Goal: Task Accomplishment & Management: Manage account settings

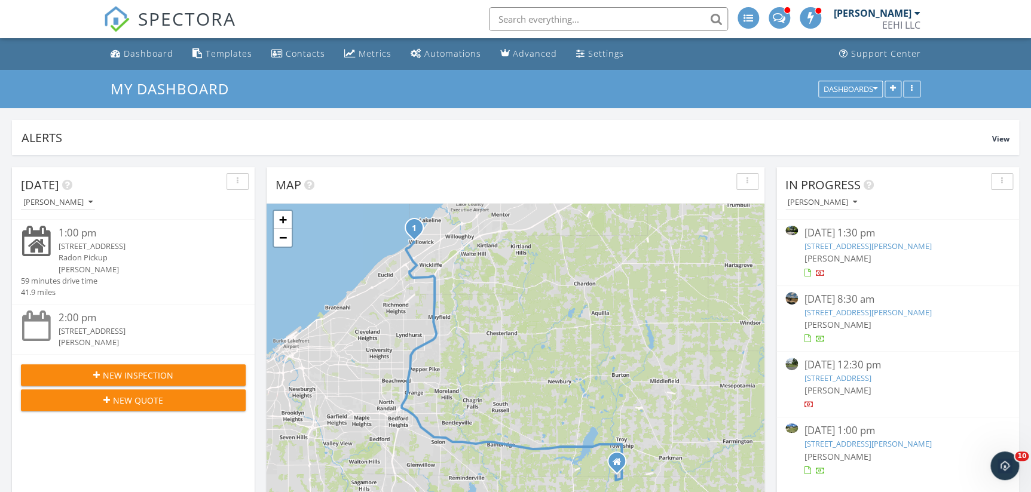
click at [861, 442] on link "[STREET_ADDRESS][PERSON_NAME]" at bounding box center [867, 444] width 127 height 11
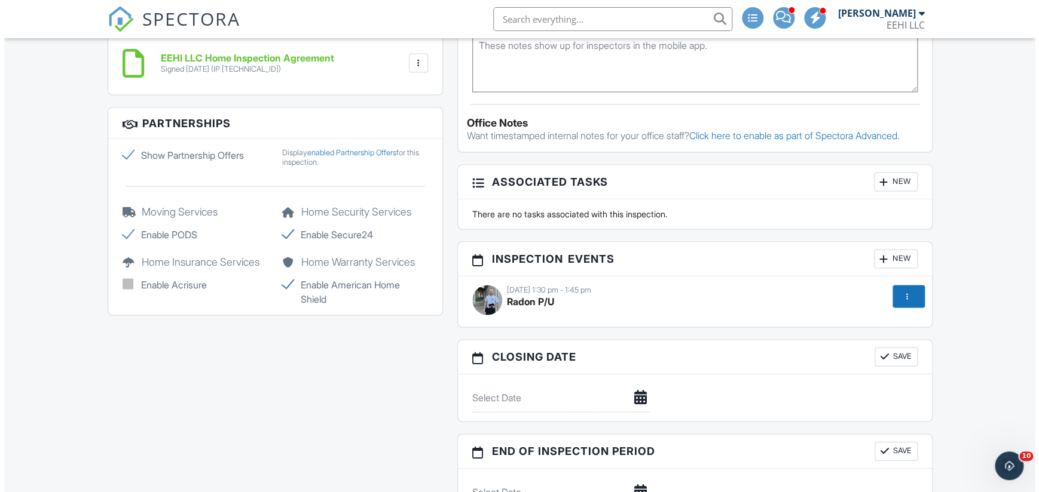
scroll to position [1086, 0]
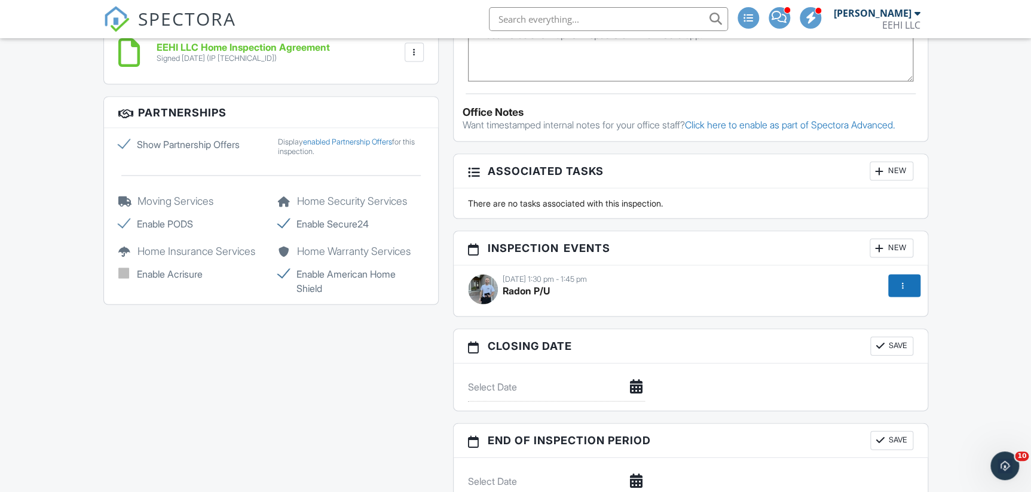
click at [546, 296] on span "Radon P/U" at bounding box center [526, 290] width 47 height 12
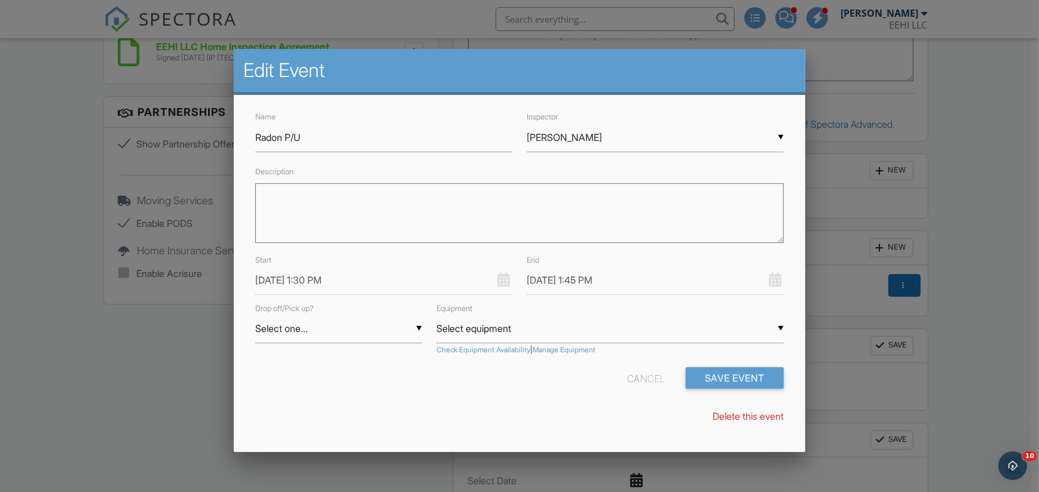
click at [288, 281] on input "09/26/2025 1:30 PM" at bounding box center [383, 280] width 257 height 29
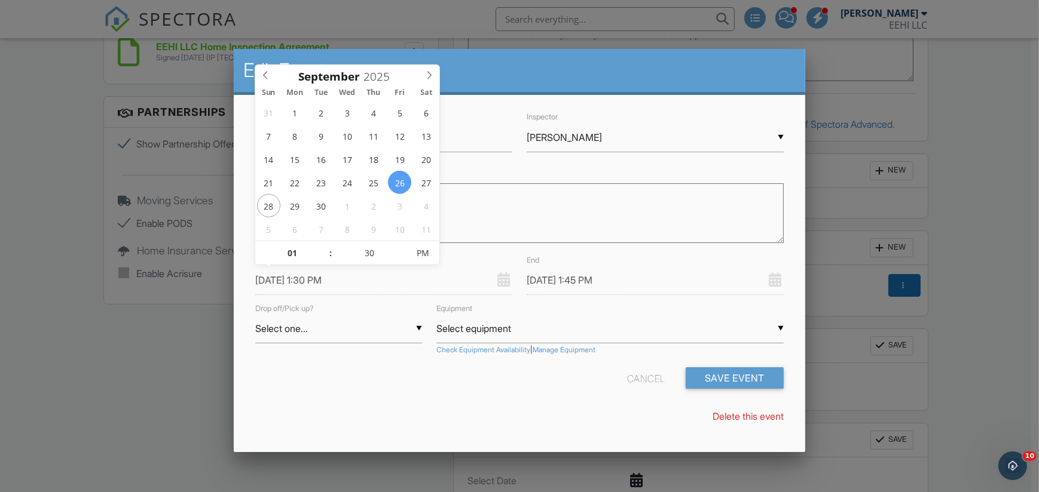
type input "09/28/2025 1:30 PM"
type input "09/28/2025 1:45 PM"
click at [336, 399] on div "Name Radon P/U Inspector ▼ Brett Kaiser Brett Kaiser Brad Harris Brett Kaiser B…" at bounding box center [519, 272] width 571 height 354
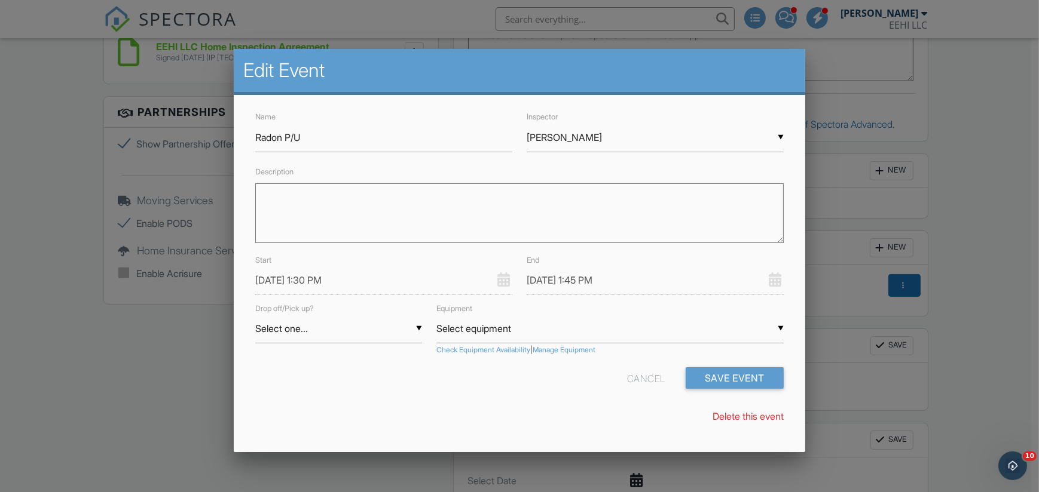
click at [344, 197] on textarea "Description" at bounding box center [519, 213] width 528 height 60
type textarea "LB 1230"
click at [721, 379] on button "Save Event" at bounding box center [734, 379] width 98 height 22
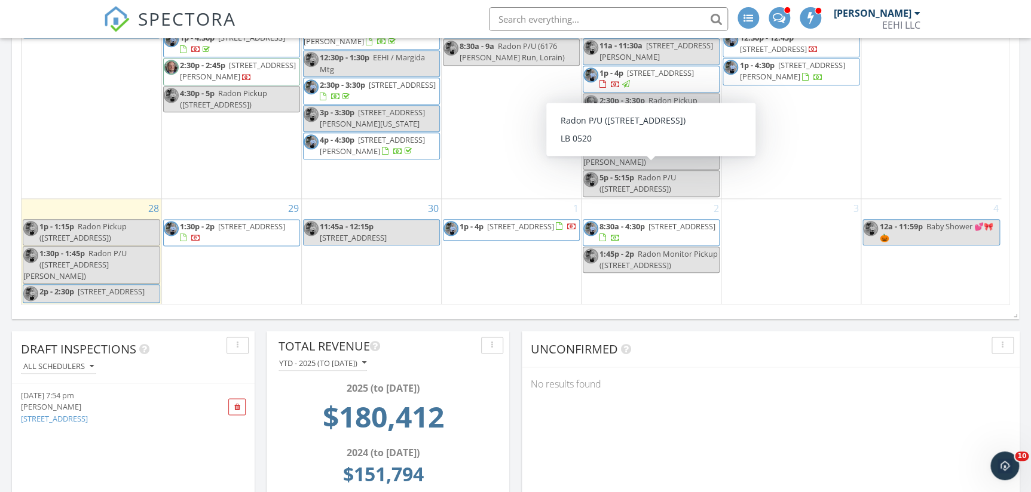
scroll to position [978, 0]
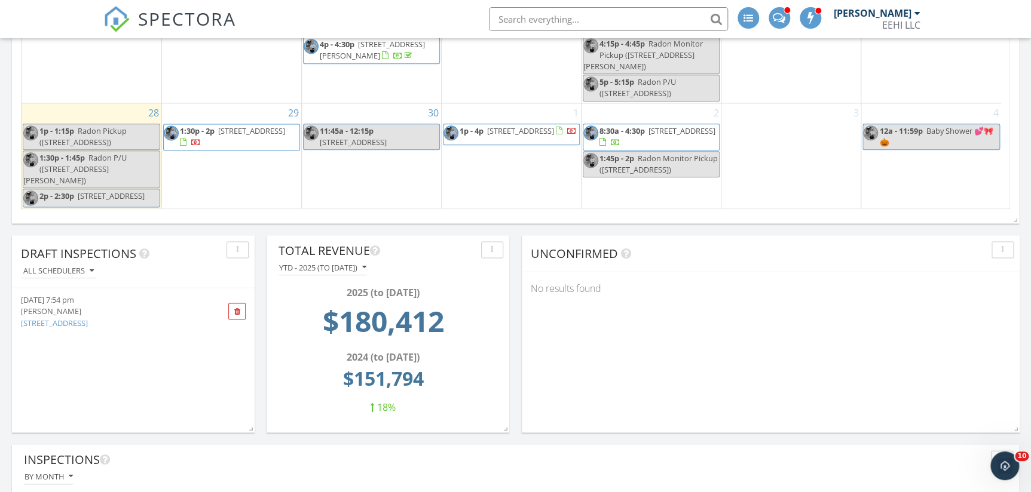
click at [234, 313] on span at bounding box center [237, 312] width 7 height 8
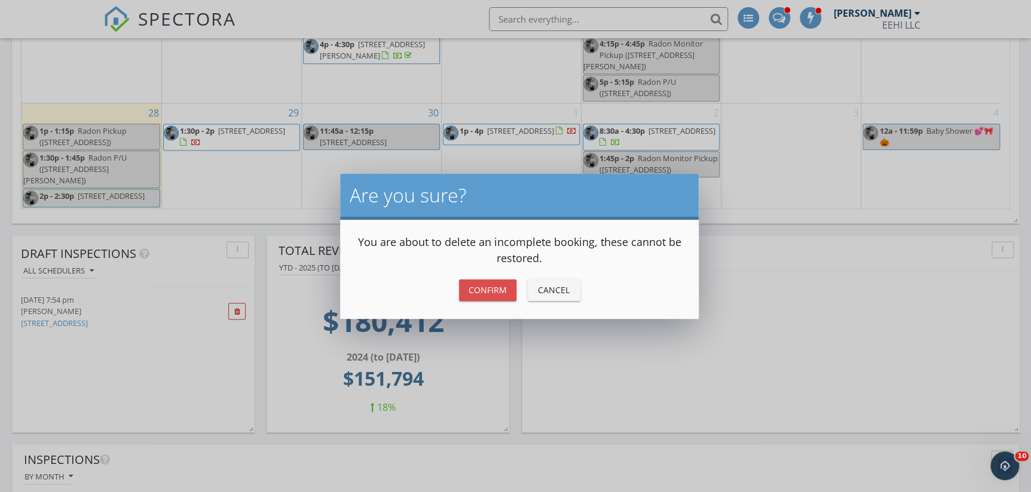
click at [479, 288] on div "Confirm" at bounding box center [488, 290] width 38 height 13
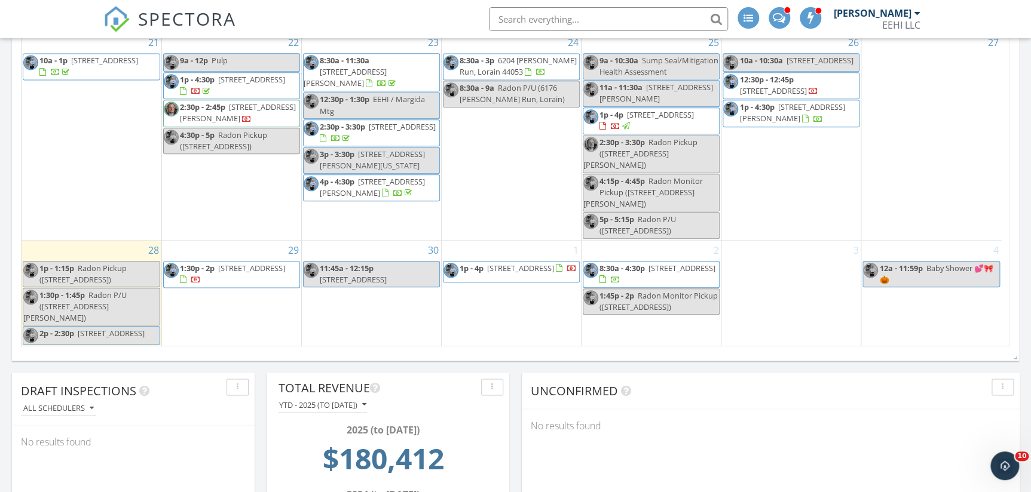
scroll to position [815, 0]
